Goal: Book appointment/travel/reservation

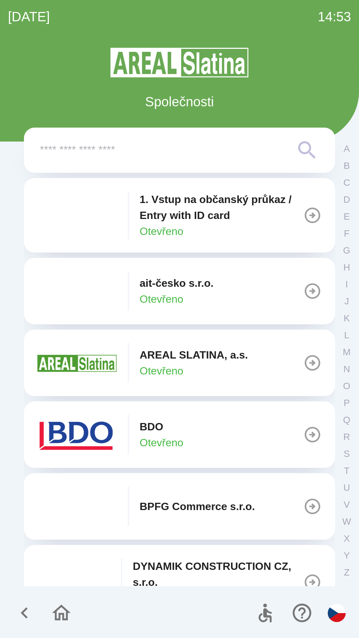
click at [207, 438] on button "BDO Otevřeno" at bounding box center [179, 435] width 311 height 66
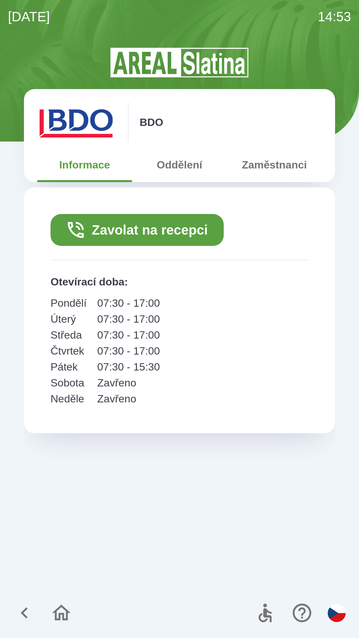
click at [173, 233] on button "Zavolat na recepci" at bounding box center [137, 230] width 173 height 32
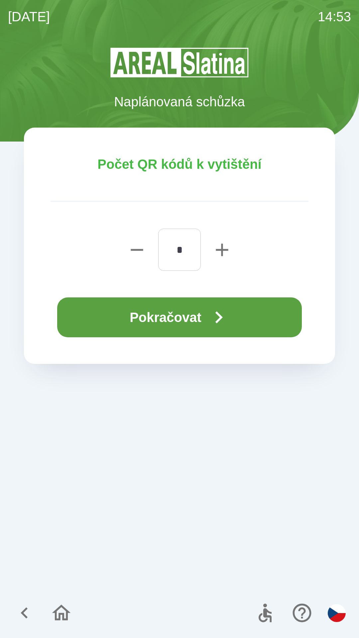
click at [190, 324] on button "Pokračovat" at bounding box center [179, 318] width 245 height 40
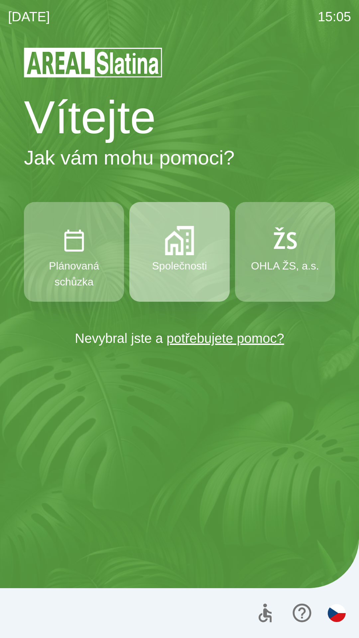
click at [178, 256] on button "Společnosti" at bounding box center [179, 252] width 100 height 100
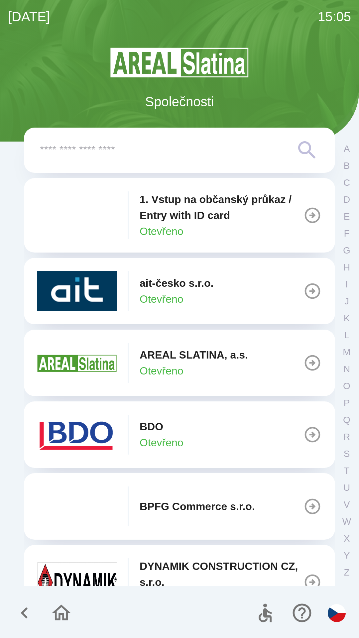
click at [121, 432] on div "BDO Otevřeno" at bounding box center [110, 435] width 146 height 40
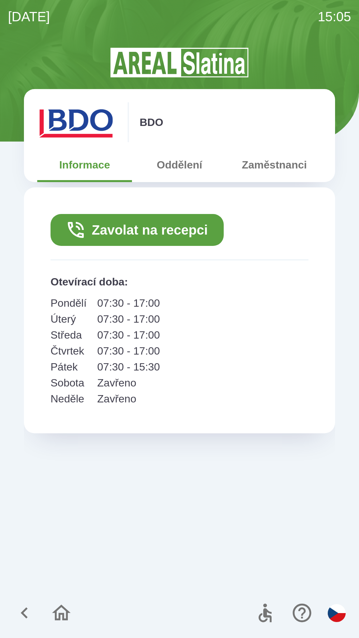
click at [137, 231] on button "Zavolat na recepci" at bounding box center [137, 230] width 173 height 32
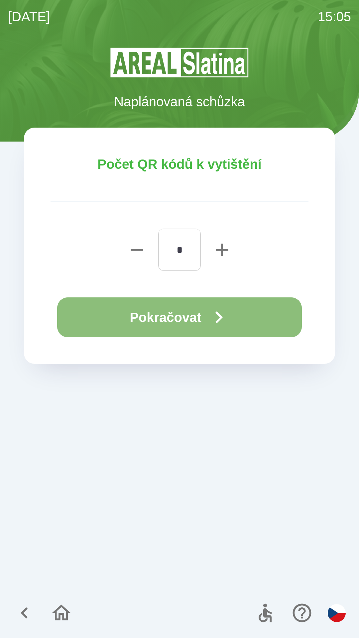
click at [149, 313] on button "Pokračovat" at bounding box center [179, 318] width 245 height 40
